Goal: Information Seeking & Learning: Stay updated

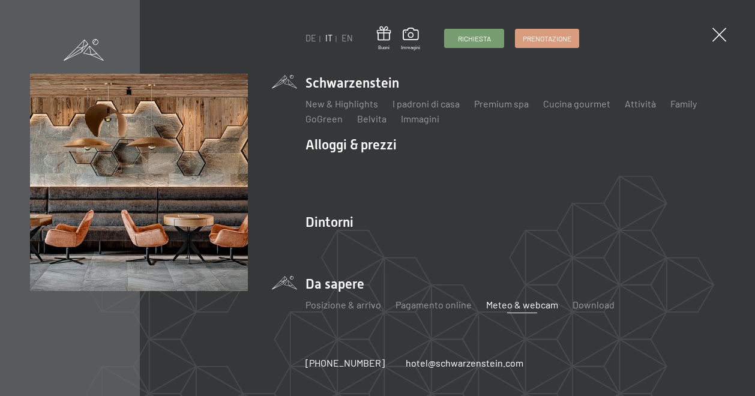
click at [506, 307] on link "Meteo & webcam" at bounding box center [522, 304] width 72 height 11
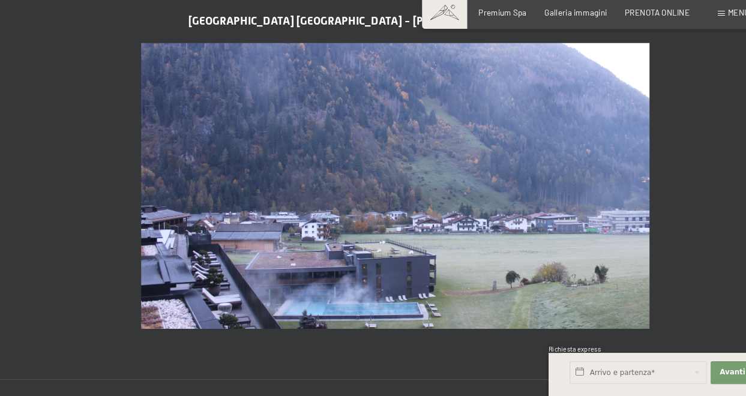
scroll to position [480, 0]
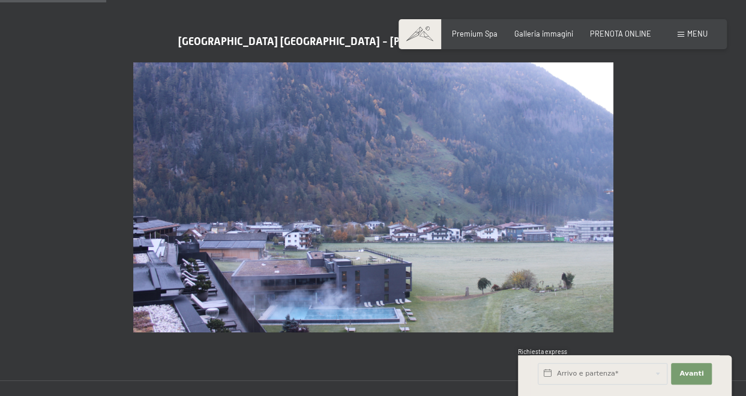
click at [658, 159] on section "[GEOGRAPHIC_DATA] [GEOGRAPHIC_DATA] - [PERSON_NAME][GEOGRAPHIC_DATA]" at bounding box center [373, 183] width 746 height 393
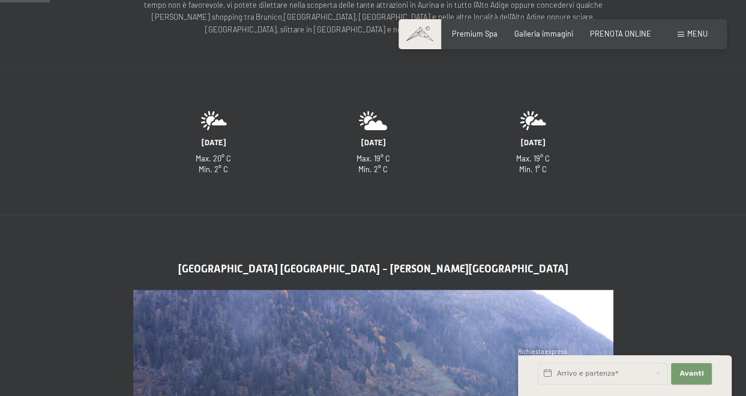
scroll to position [180, 0]
